Goal: Transaction & Acquisition: Purchase product/service

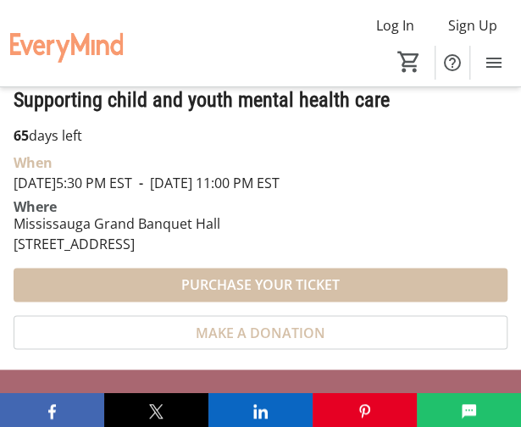
scroll to position [509, 0]
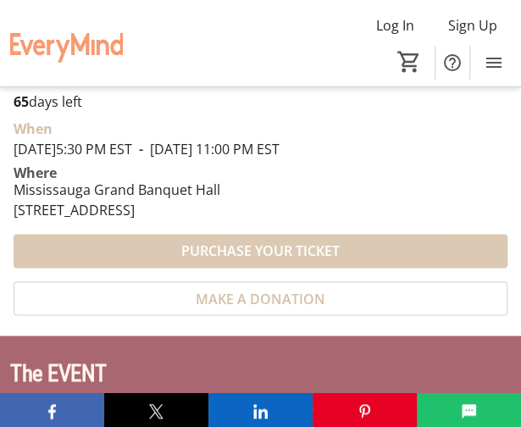
click at [309, 242] on span "PURCHASE YOUR TICKET" at bounding box center [260, 251] width 158 height 20
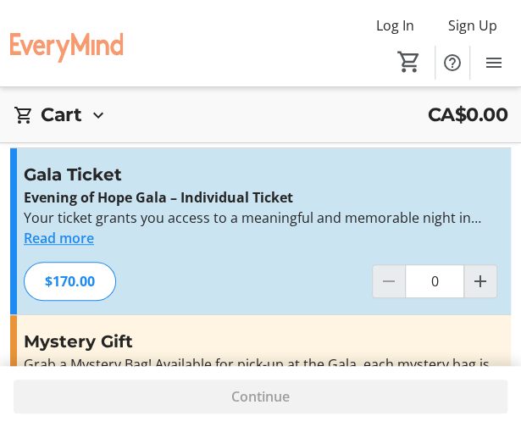
scroll to position [102, 0]
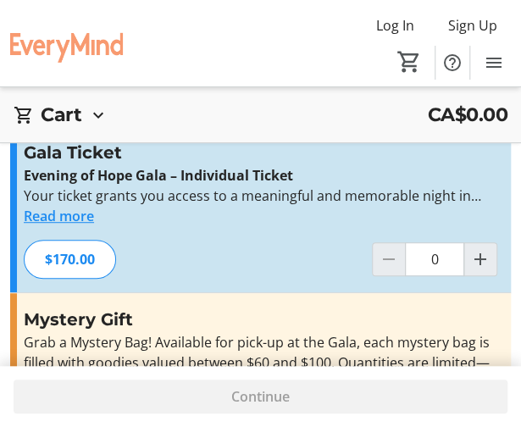
click at [64, 210] on button "Read more" at bounding box center [59, 216] width 70 height 20
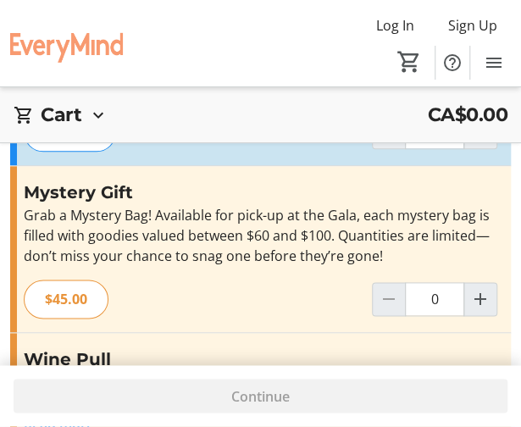
scroll to position [407, 0]
